Goal: Task Accomplishment & Management: Manage account settings

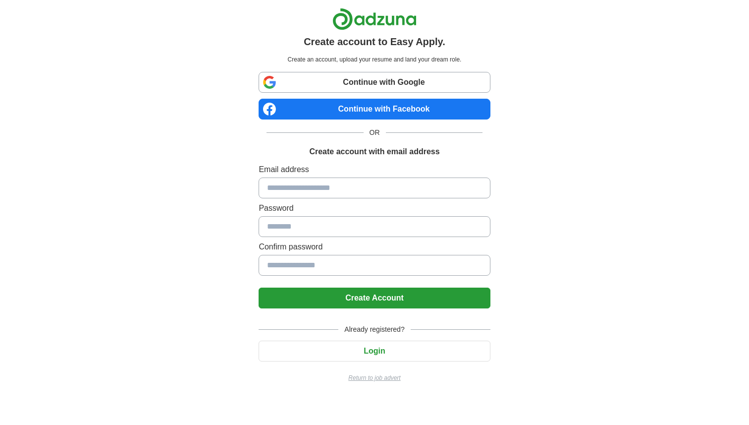
click at [399, 78] on link "Continue with Google" at bounding box center [374, 82] width 231 height 21
click at [427, 188] on input at bounding box center [374, 187] width 231 height 21
click at [374, 181] on input at bounding box center [374, 187] width 231 height 21
click at [417, 76] on link "Continue with Google" at bounding box center [374, 82] width 231 height 21
